Goal: Information Seeking & Learning: Learn about a topic

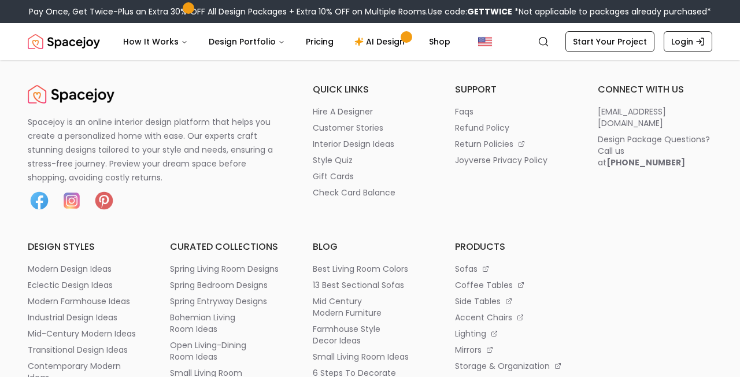
scroll to position [1485, 0]
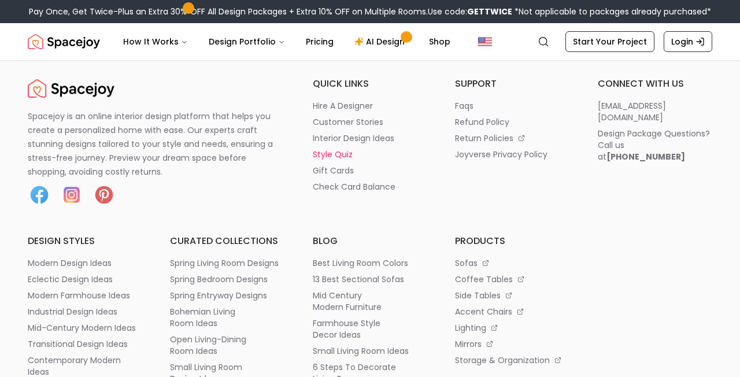
click at [330, 160] on p "style quiz" at bounding box center [333, 155] width 40 height 12
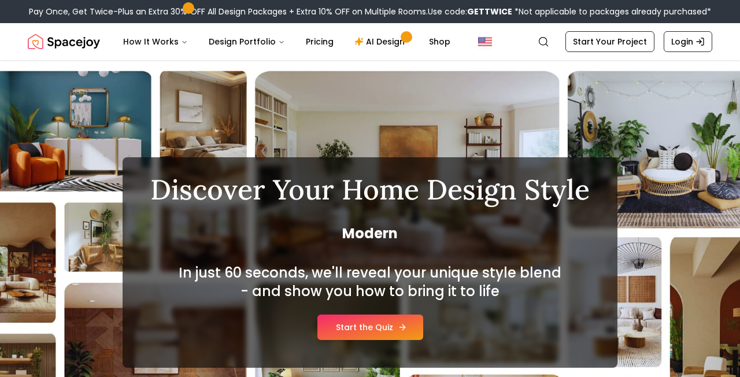
click at [368, 331] on link "Start the Quiz" at bounding box center [370, 326] width 106 height 25
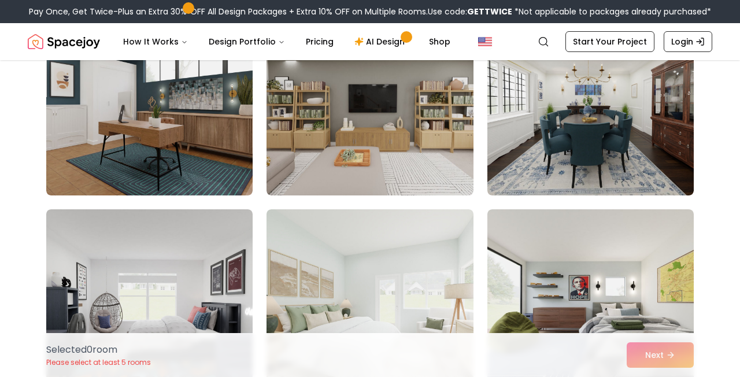
scroll to position [475, 0]
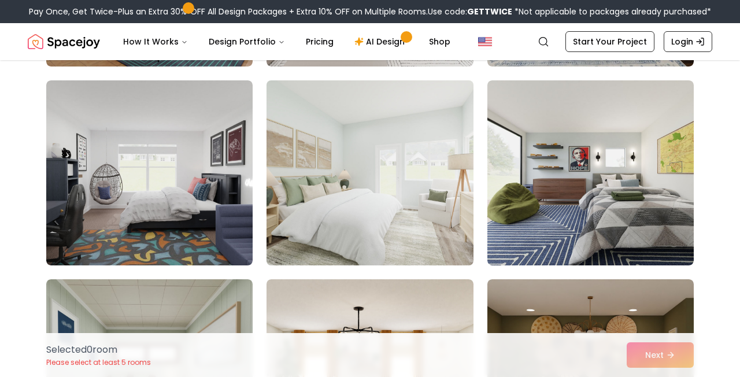
click at [401, 217] on img at bounding box center [369, 173] width 217 height 194
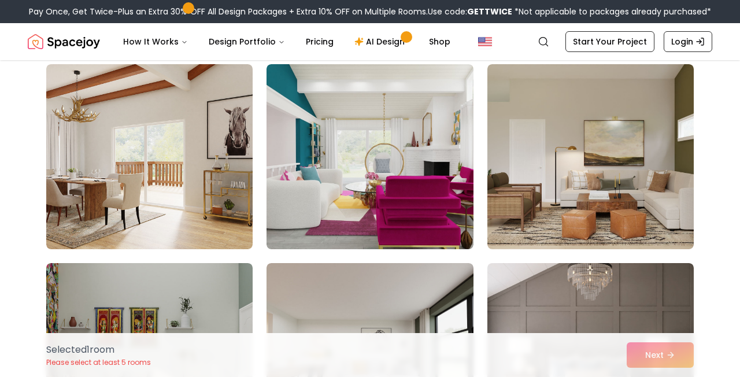
scroll to position [889, 0]
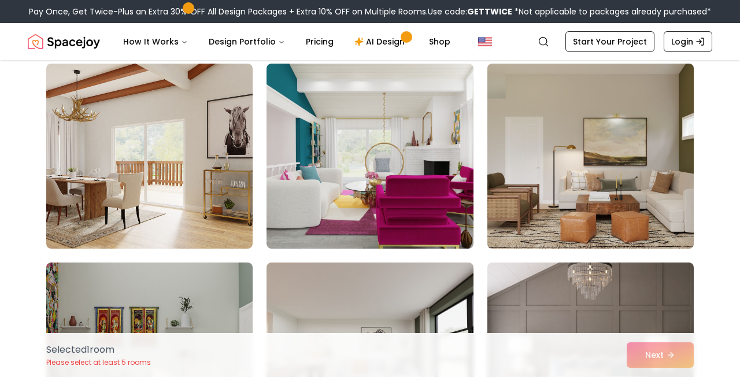
click at [618, 188] on img at bounding box center [590, 156] width 217 height 194
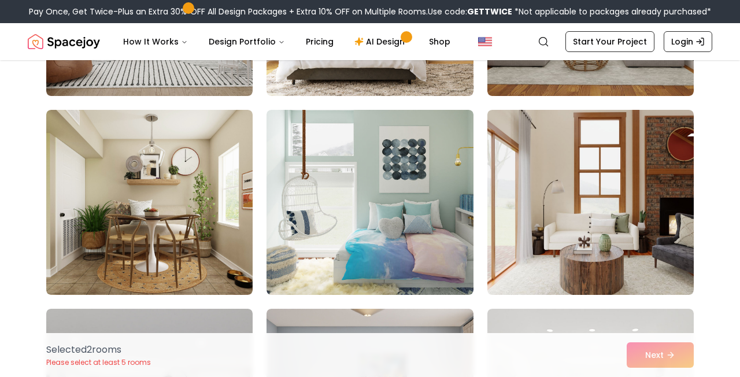
scroll to position [2634, 0]
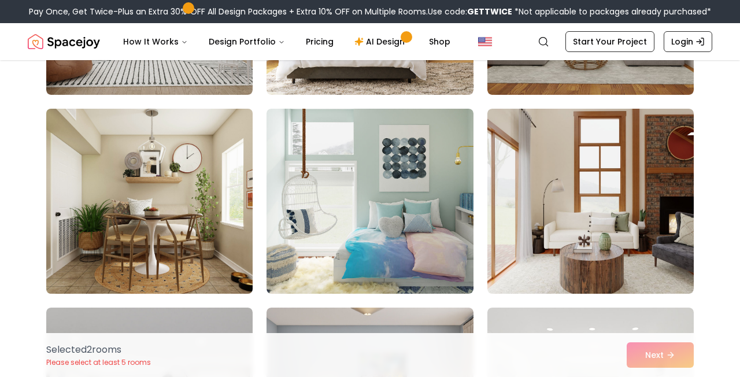
click at [219, 210] on img at bounding box center [149, 201] width 217 height 194
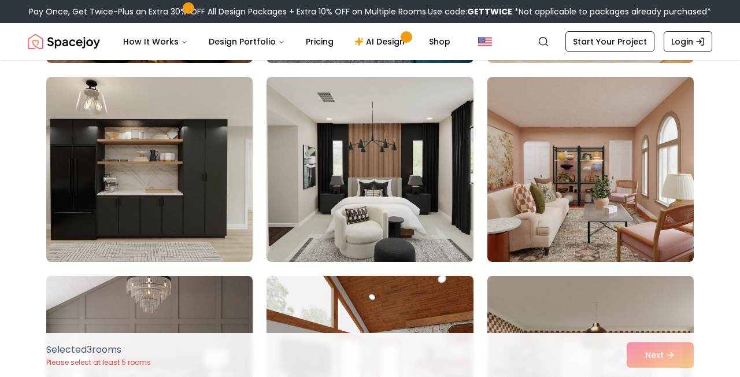
scroll to position [3265, 0]
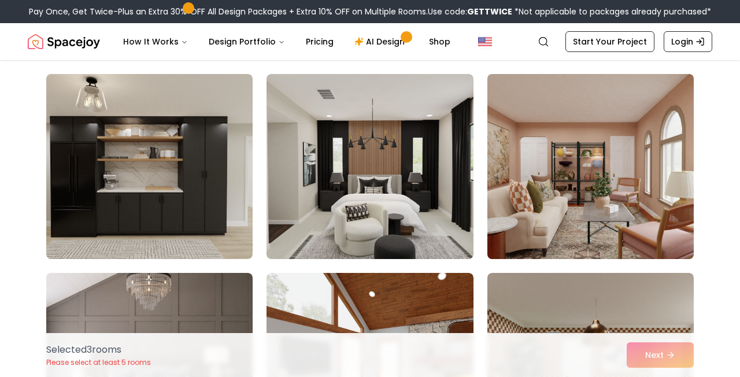
click at [646, 197] on img at bounding box center [590, 166] width 217 height 194
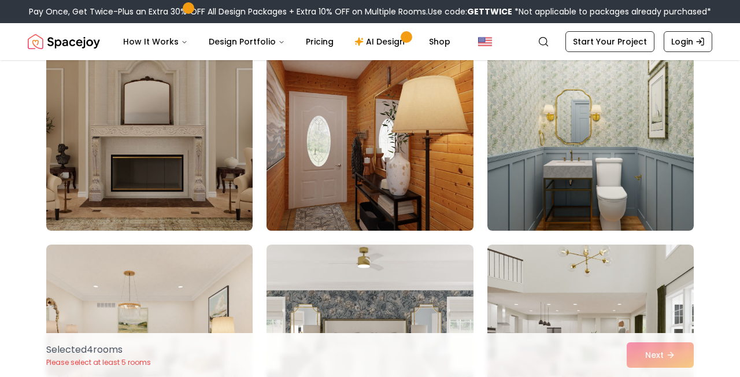
scroll to position [5846, 0]
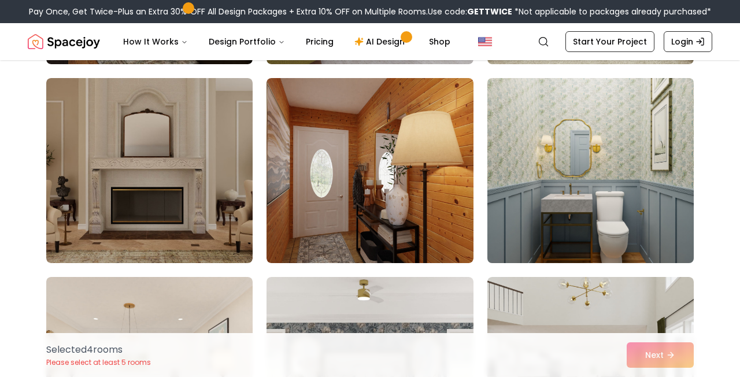
click at [551, 182] on img at bounding box center [590, 170] width 217 height 194
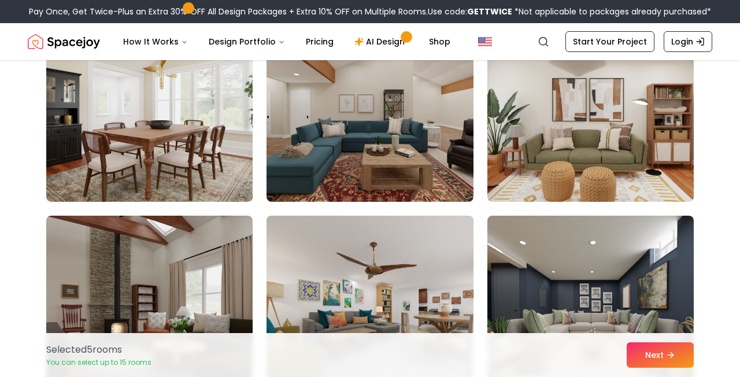
scroll to position [5432, 0]
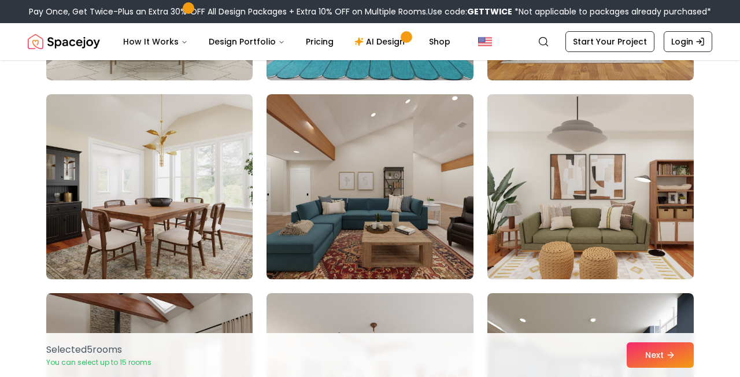
click at [587, 181] on img at bounding box center [590, 187] width 217 height 194
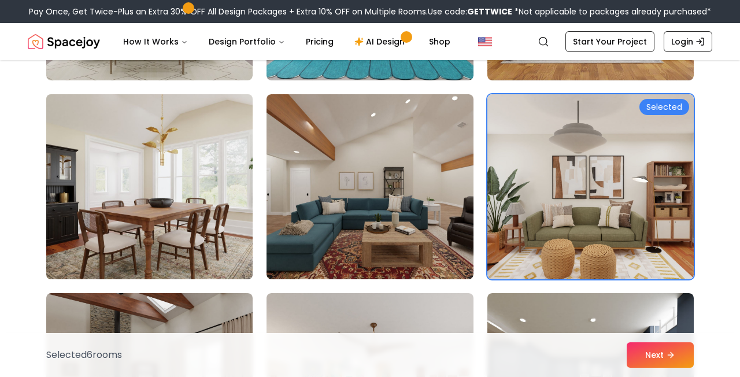
click at [179, 189] on img at bounding box center [149, 187] width 217 height 194
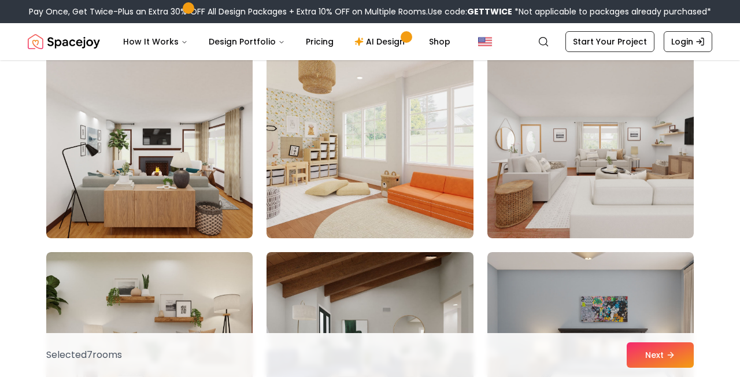
scroll to position [4676, 0]
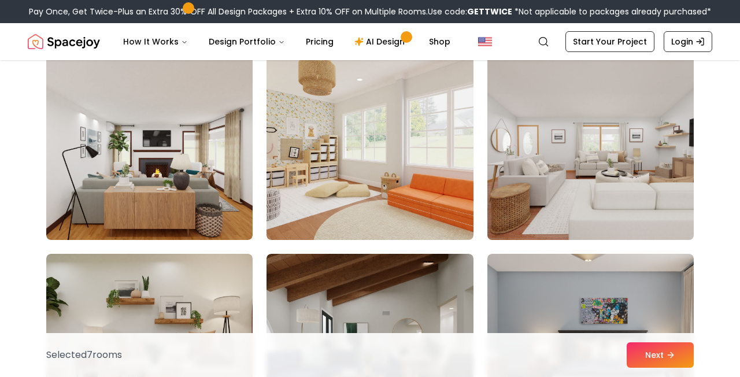
click at [555, 175] on img at bounding box center [590, 147] width 217 height 194
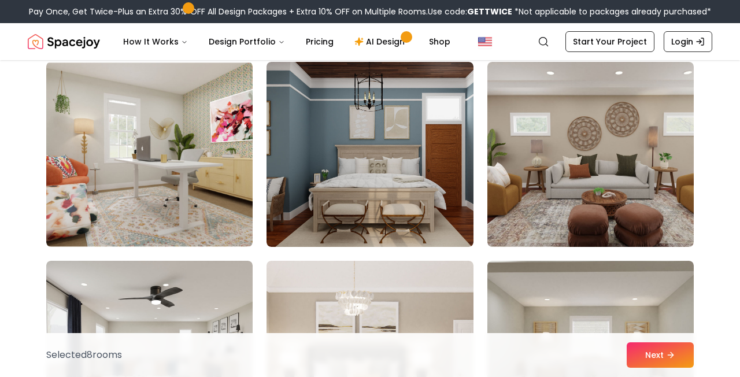
scroll to position [2284, 0]
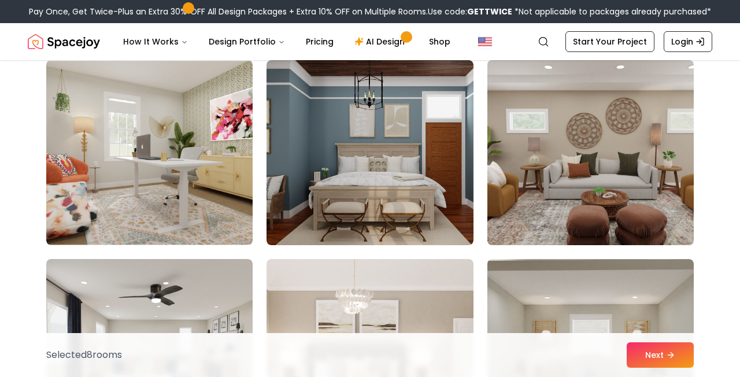
click at [582, 148] on img at bounding box center [590, 152] width 217 height 194
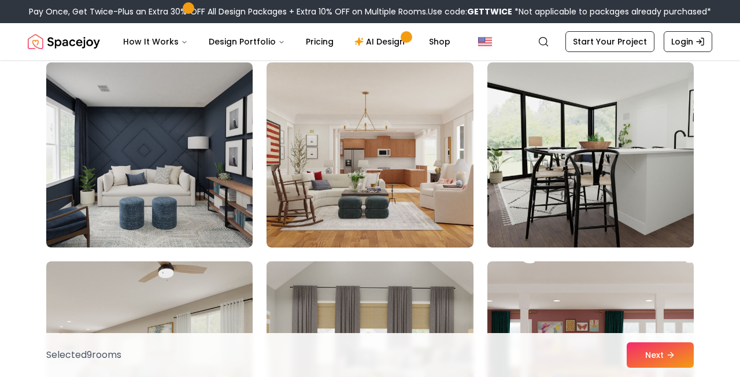
scroll to position [1471, 0]
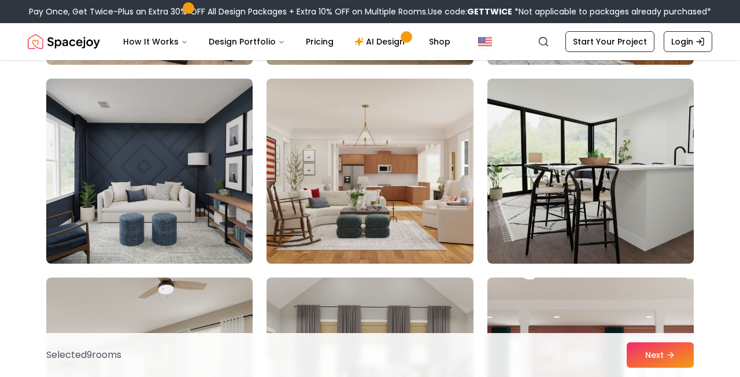
click at [371, 169] on img at bounding box center [369, 171] width 217 height 194
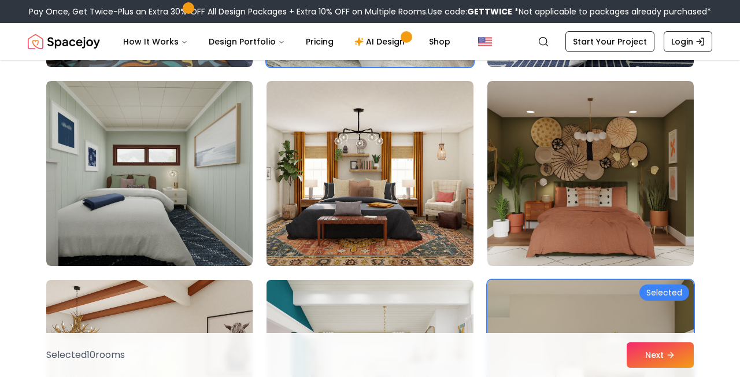
scroll to position [673, 0]
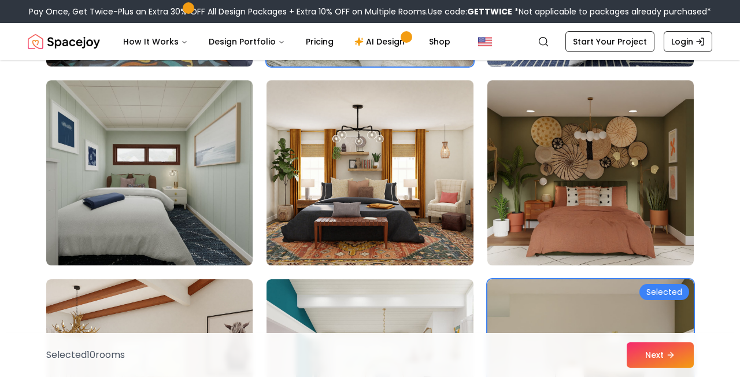
click at [338, 179] on img at bounding box center [369, 173] width 217 height 194
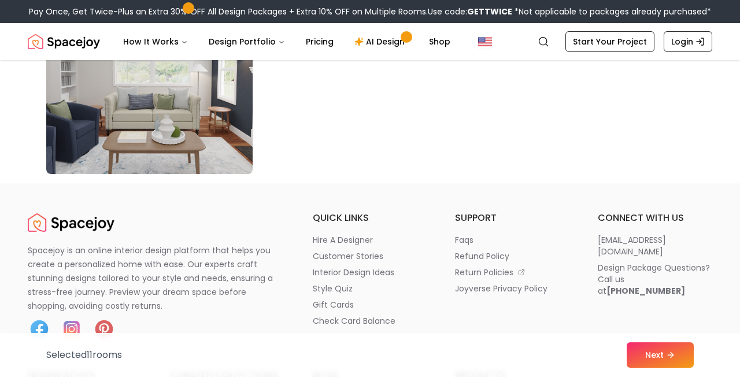
scroll to position [6743, 0]
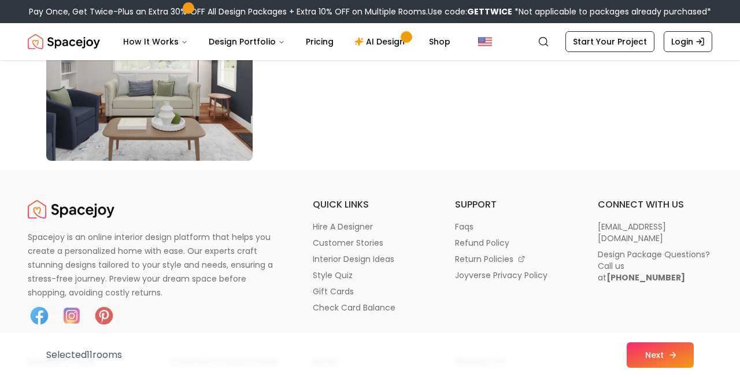
click at [660, 357] on button "Next" at bounding box center [660, 354] width 67 height 25
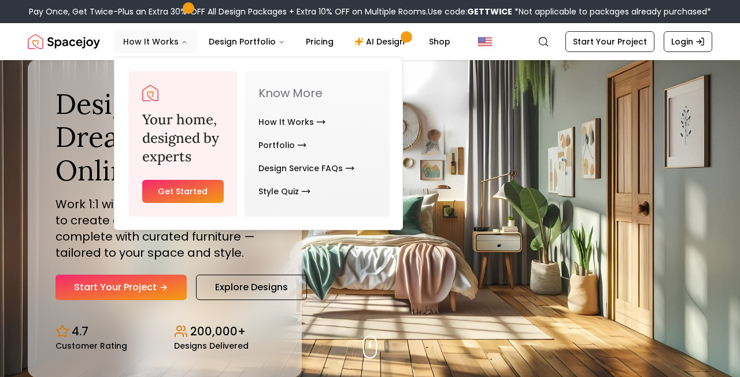
click at [152, 42] on button "How It Works" at bounding box center [155, 41] width 83 height 23
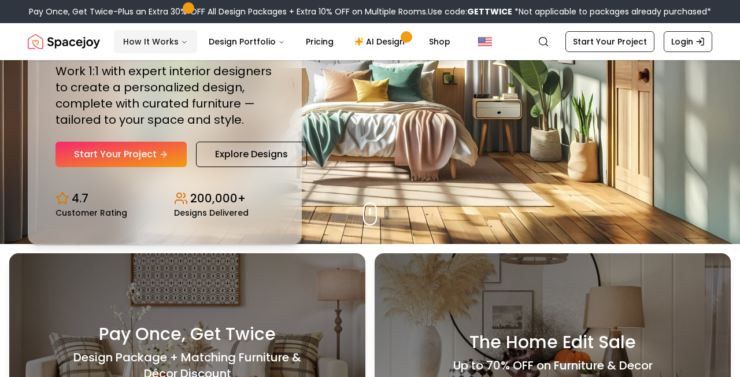
scroll to position [100, 0]
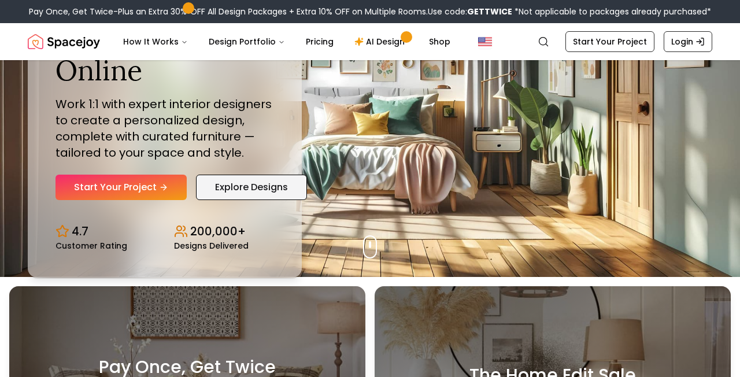
click at [229, 194] on link "Explore Designs" at bounding box center [251, 187] width 111 height 25
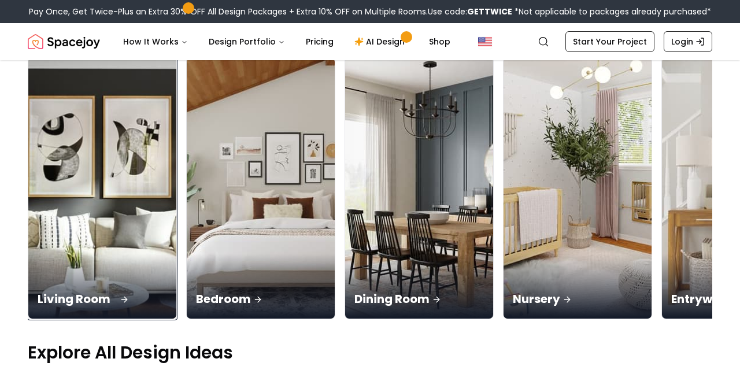
click at [116, 213] on img at bounding box center [102, 188] width 155 height 275
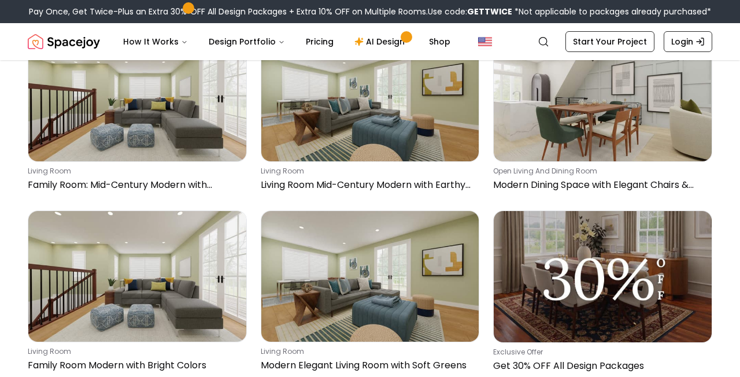
scroll to position [1599, 0]
